Goal: Task Accomplishment & Management: Manage account settings

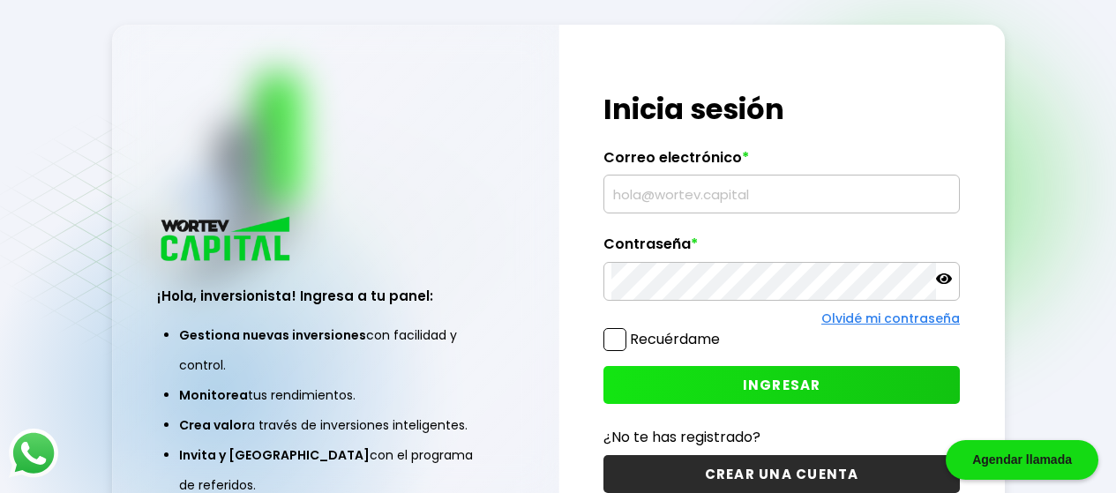
click at [656, 205] on input "text" at bounding box center [782, 194] width 341 height 37
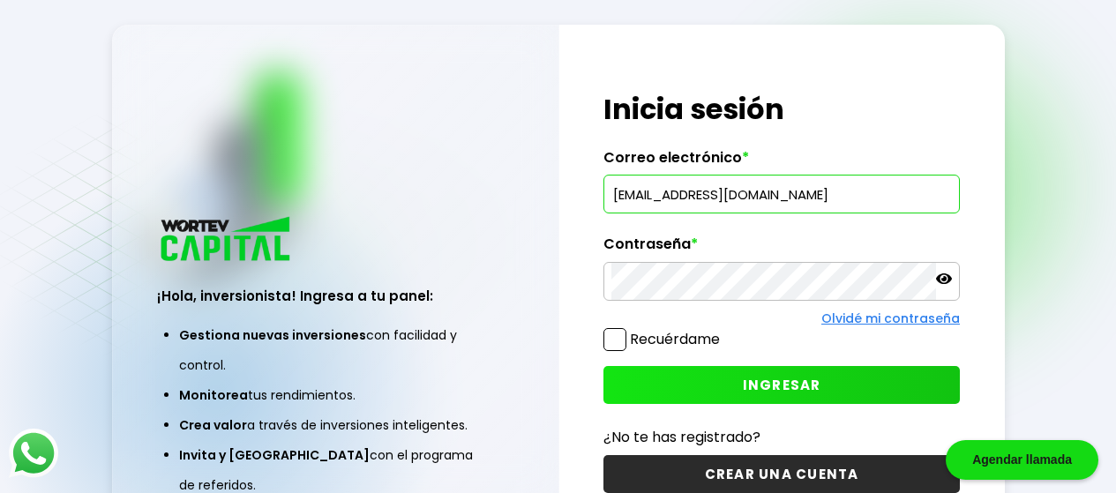
type input "[EMAIL_ADDRESS][DOMAIN_NAME]"
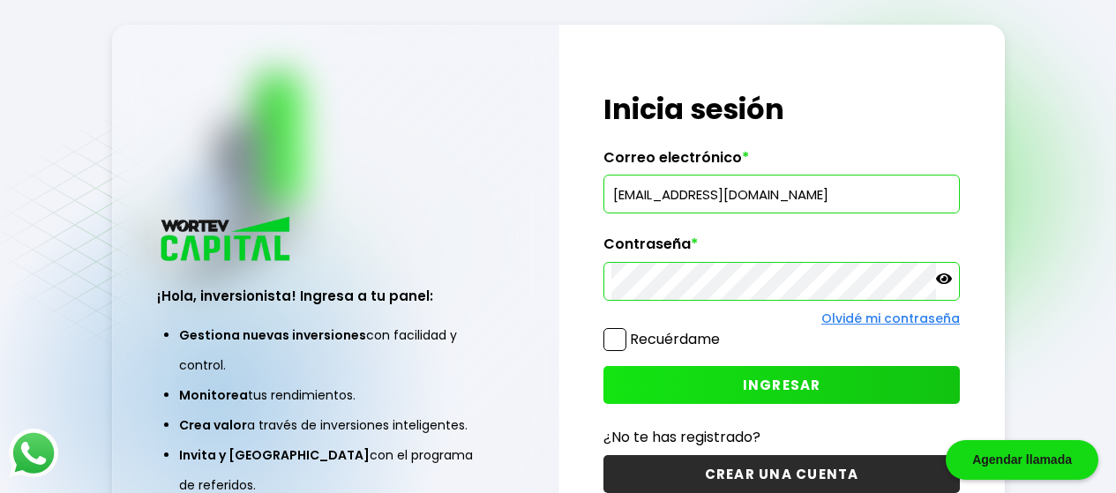
click at [702, 380] on button "INGRESAR" at bounding box center [782, 385] width 356 height 38
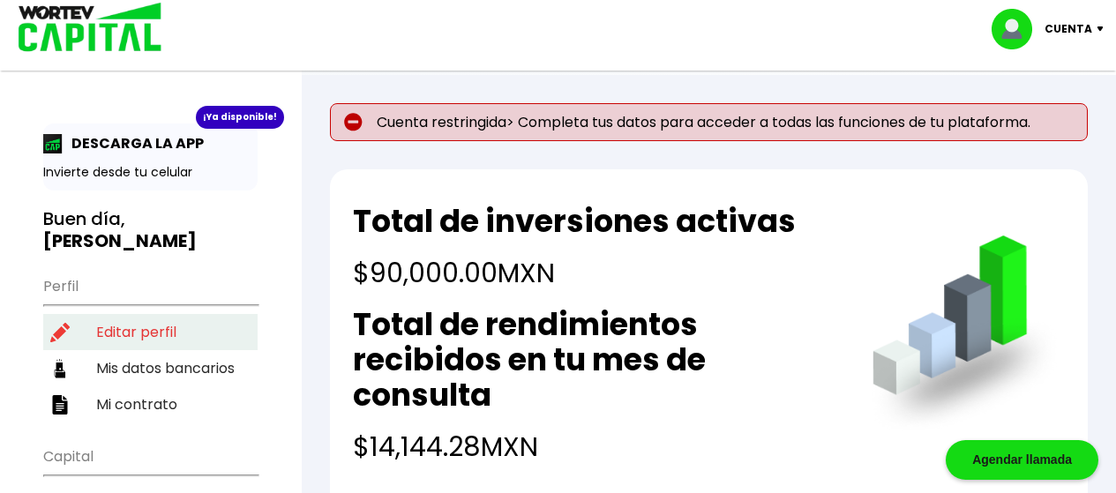
click at [171, 314] on li "Editar perfil" at bounding box center [150, 332] width 214 height 36
select select "Hombre"
select select "Posgrado"
select select "GT"
select select "BBVA Bancomer"
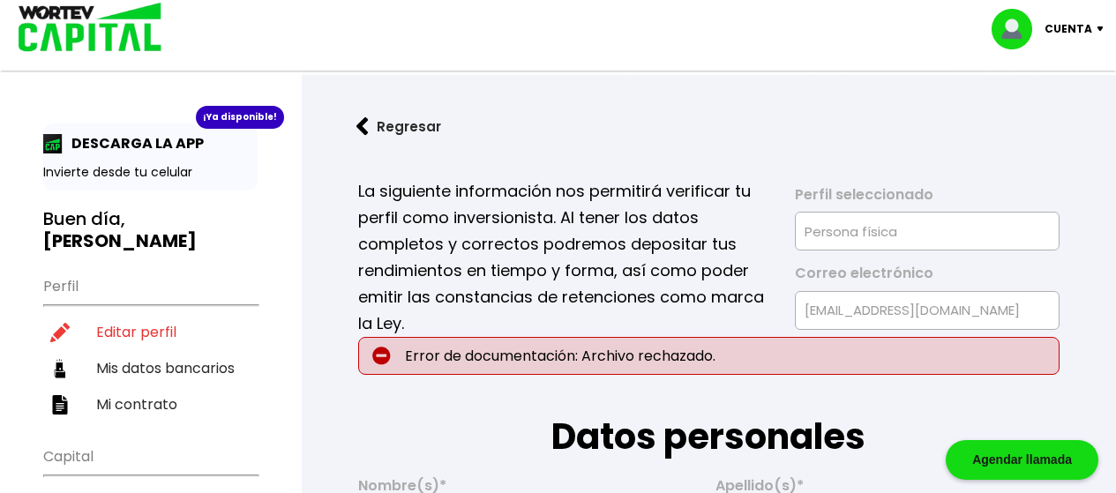
click at [597, 312] on p "La siguiente información nos permitirá verificar tu perfil como inversionista. …" at bounding box center [564, 257] width 413 height 159
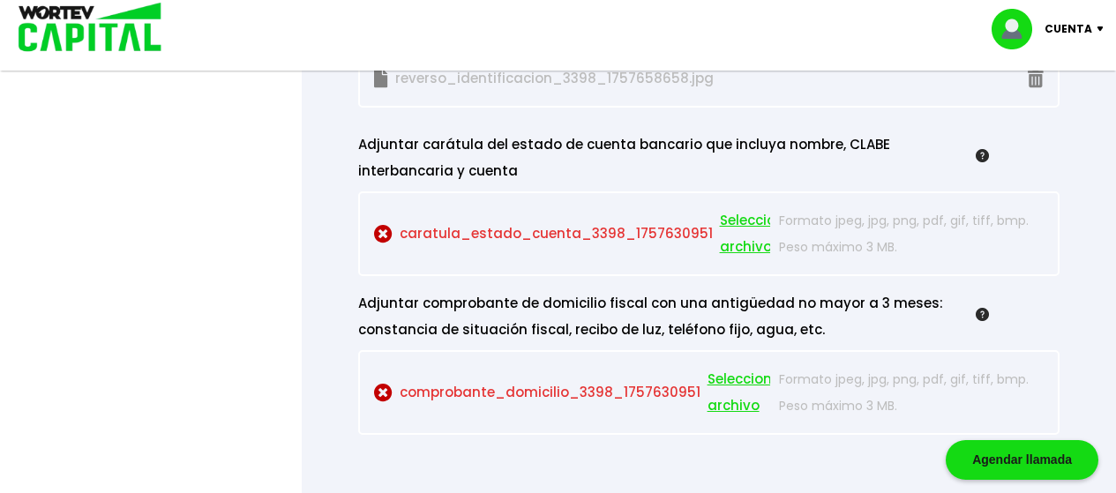
scroll to position [1835, 0]
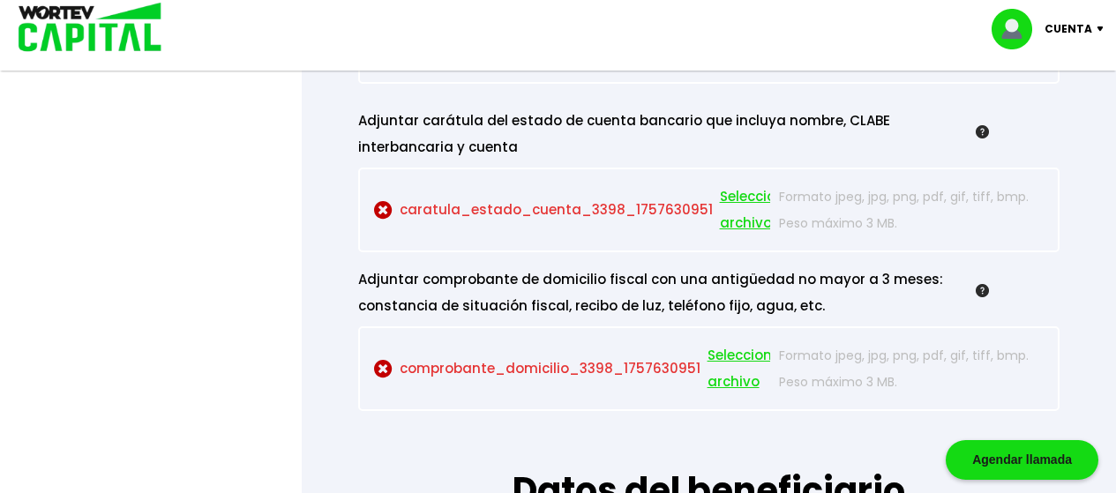
click at [739, 353] on span "Seleccionar archivo" at bounding box center [747, 368] width 79 height 53
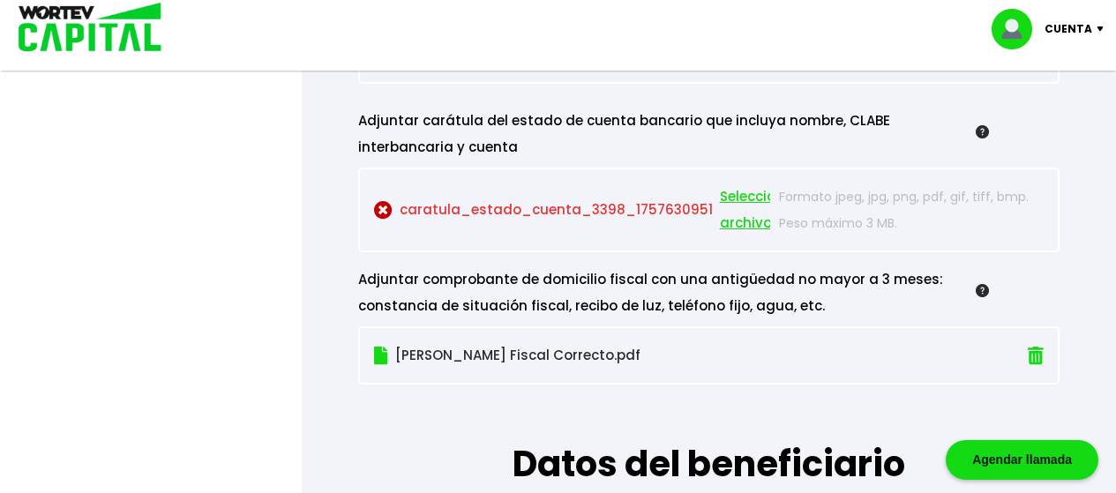
click at [1053, 271] on div "Adjuntar comprobante de domicilio fiscal con una antigüedad no mayor a 3 meses:…" at bounding box center [709, 292] width 702 height 53
click at [729, 190] on span "Seleccionar archivo" at bounding box center [759, 210] width 79 height 53
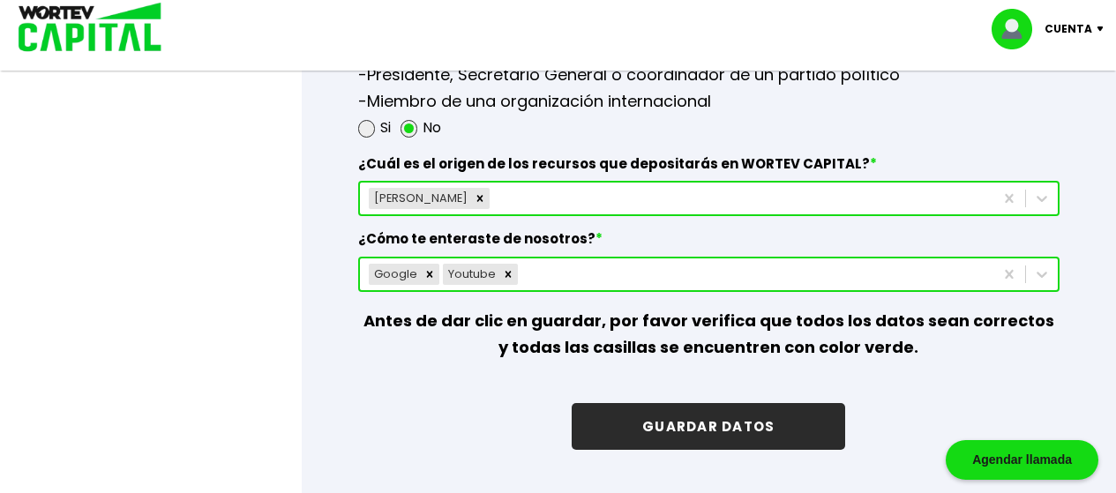
scroll to position [2563, 0]
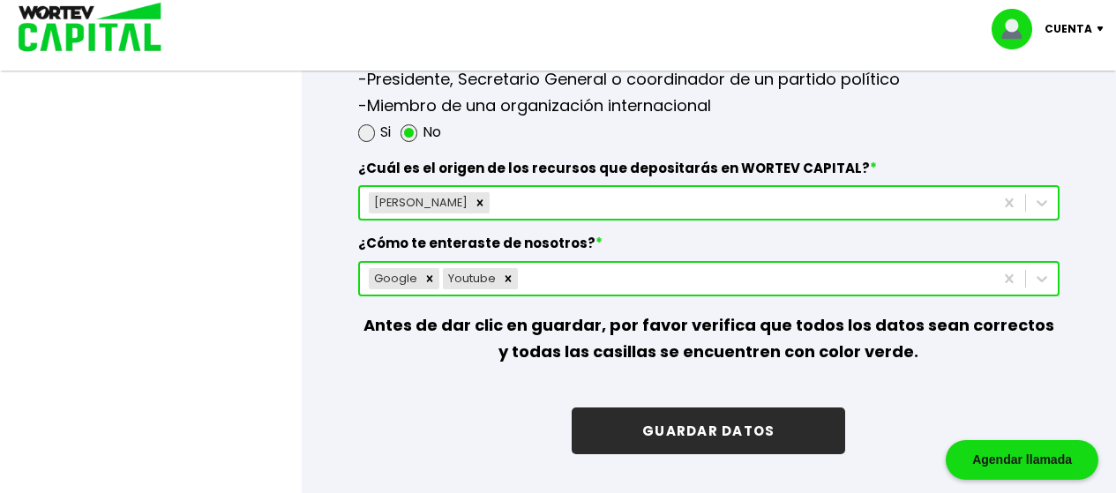
click at [737, 434] on button "GUARDAR DATOS" at bounding box center [709, 431] width 274 height 47
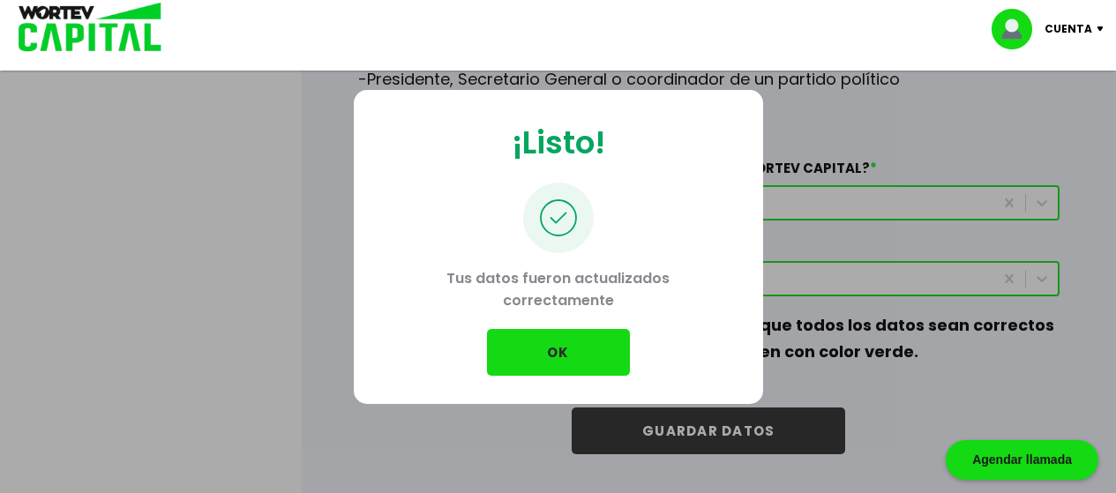
click at [582, 342] on button "OK" at bounding box center [558, 352] width 143 height 47
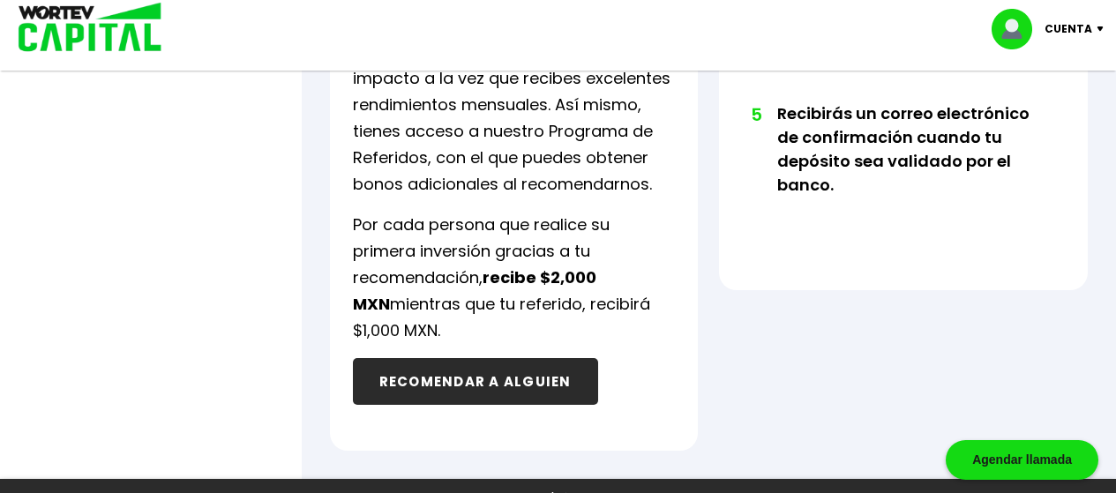
scroll to position [1287, 0]
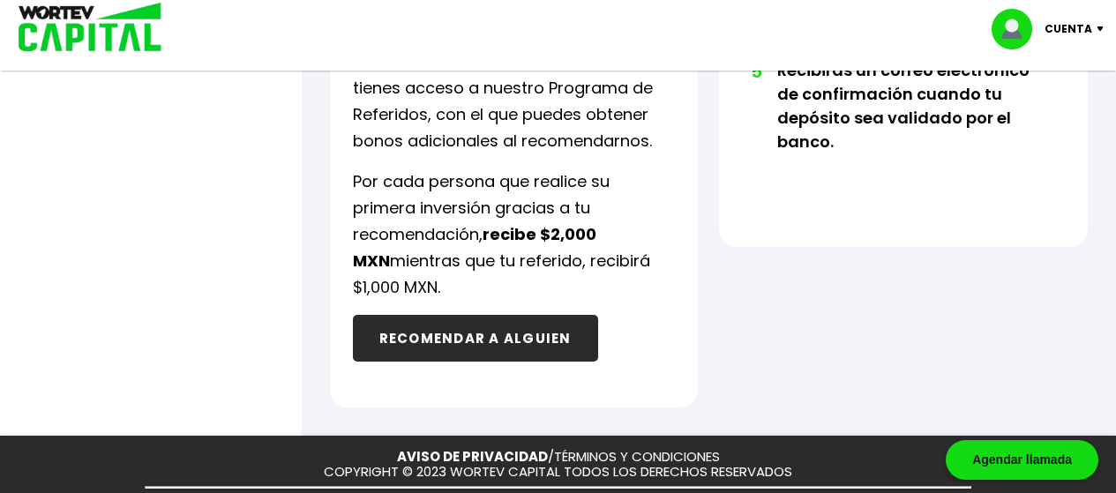
click at [1085, 26] on p "Cuenta" at bounding box center [1069, 29] width 48 height 26
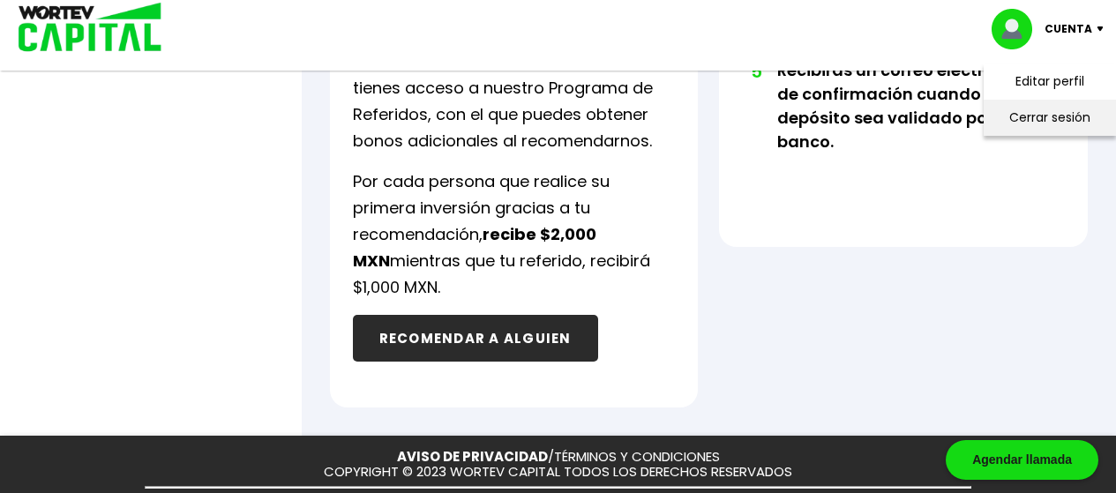
click at [1039, 116] on li "Cerrar sesión" at bounding box center [1049, 118] width 141 height 36
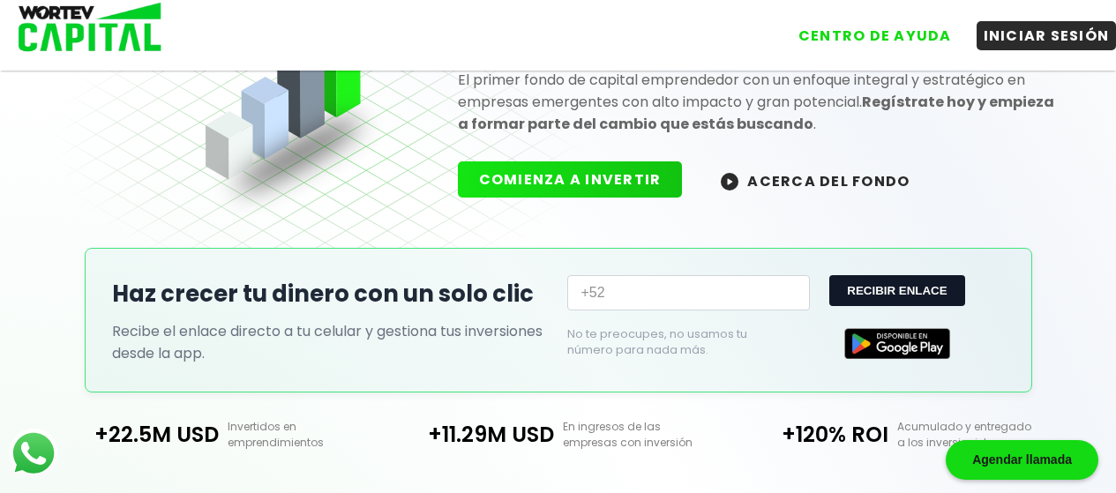
scroll to position [531, 0]
